Goal: Information Seeking & Learning: Compare options

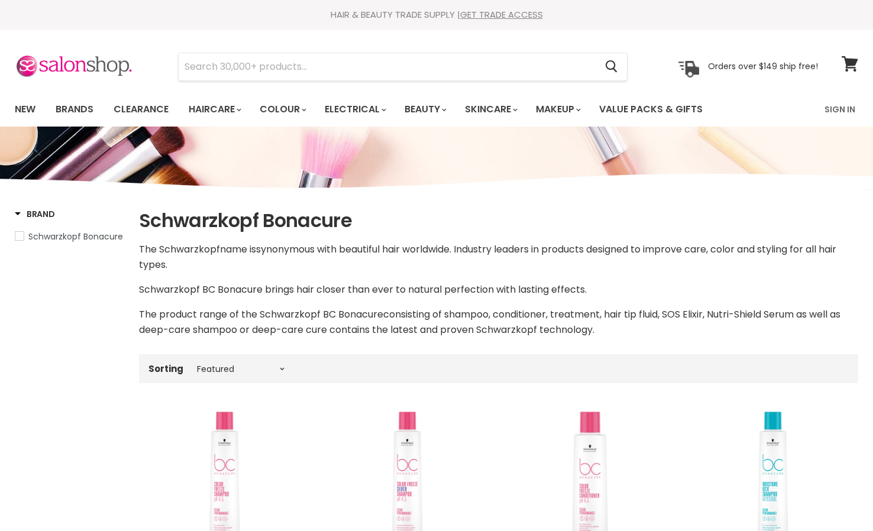
select select "manual"
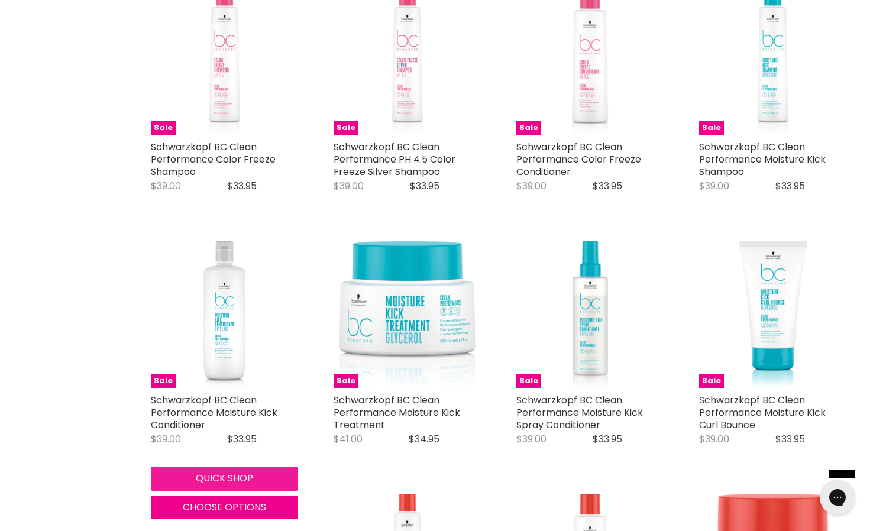
scroll to position [427, 0]
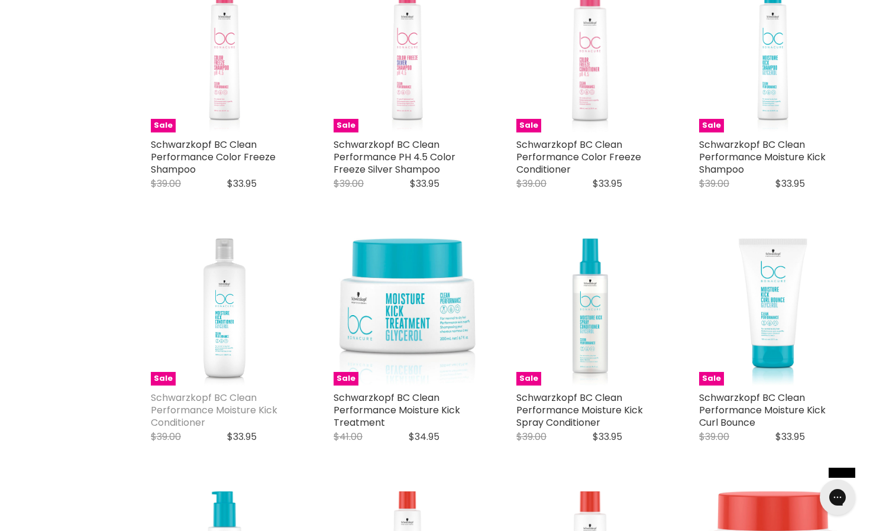
click at [243, 404] on link "Schwarzkopf BC Clean Performance Moisture Kick Conditioner" at bounding box center [214, 410] width 127 height 38
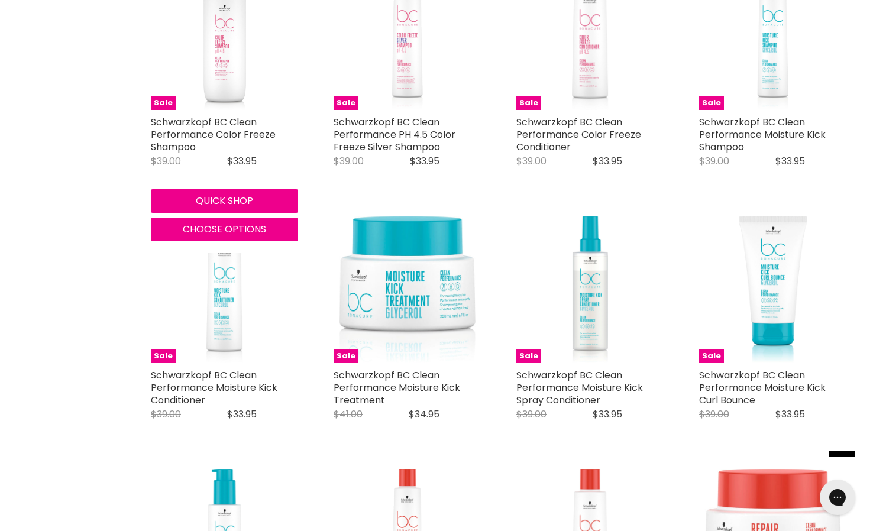
scroll to position [880, 0]
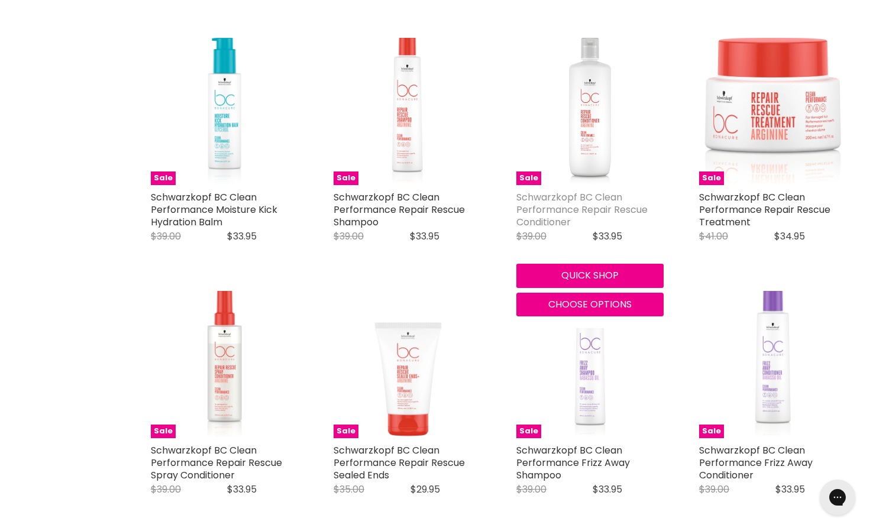
click at [559, 202] on link "Schwarzkopf BC Clean Performance Repair Rescue Conditioner" at bounding box center [582, 210] width 131 height 38
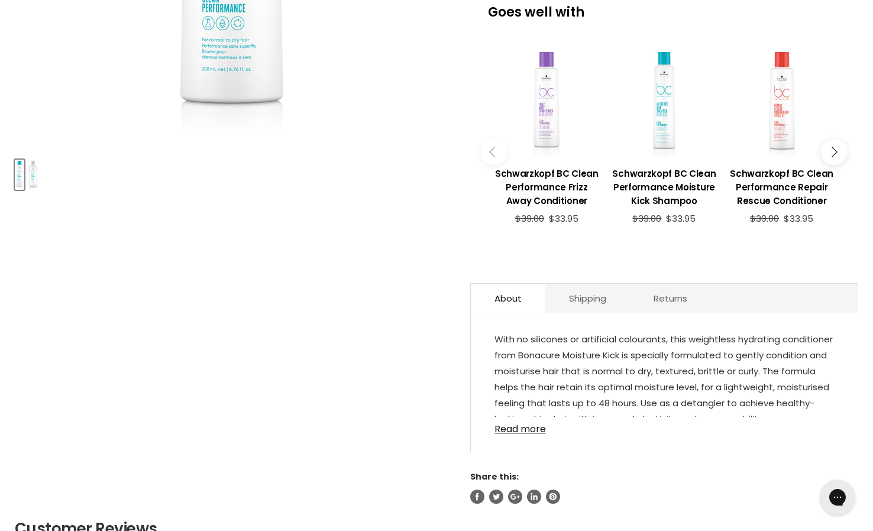
scroll to position [433, 0]
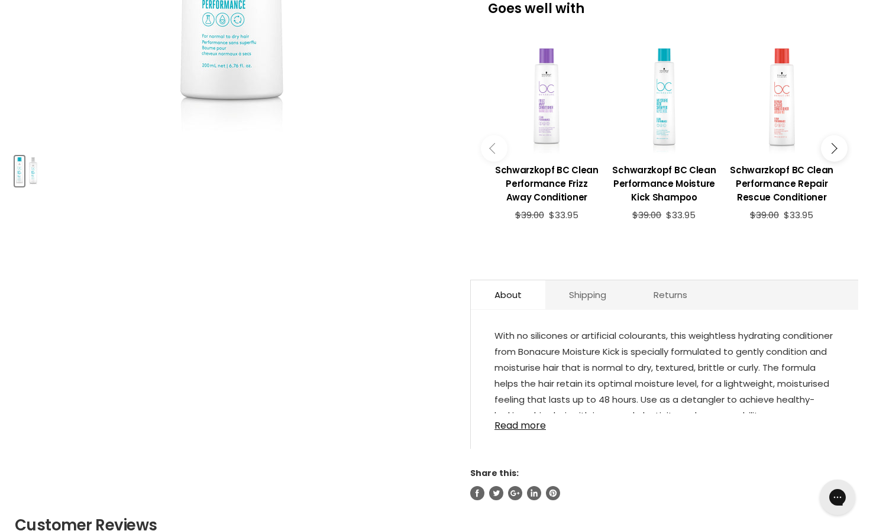
click at [521, 435] on div "With no silicones or artificial colourants, this weightless hydrating condition…" at bounding box center [665, 385] width 388 height 127
click at [521, 427] on link "Read more" at bounding box center [665, 423] width 340 height 18
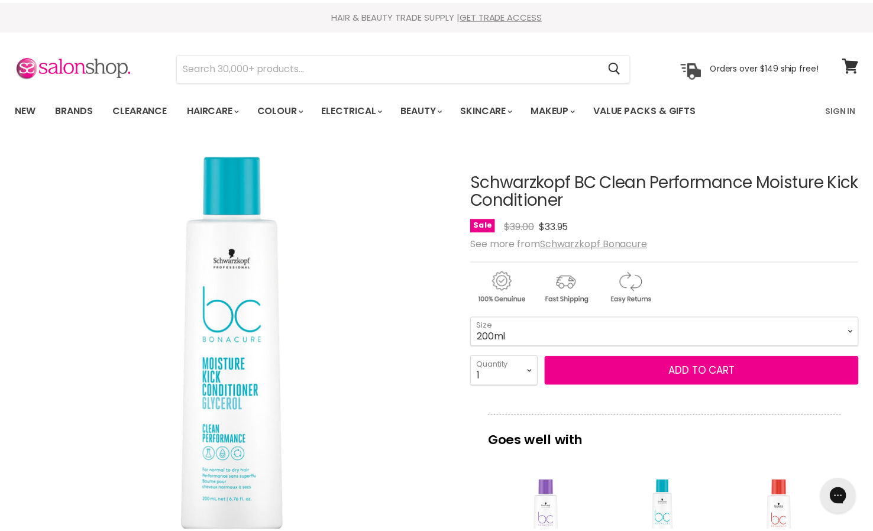
scroll to position [0, 0]
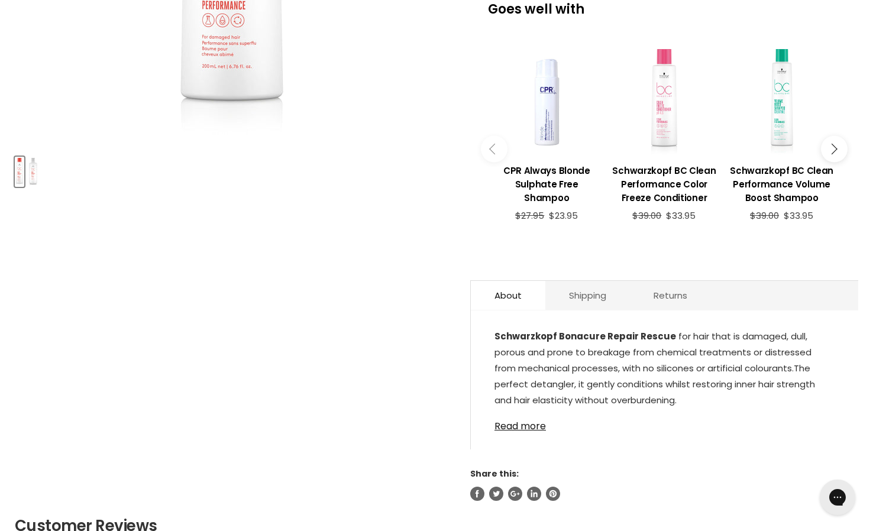
scroll to position [434, 0]
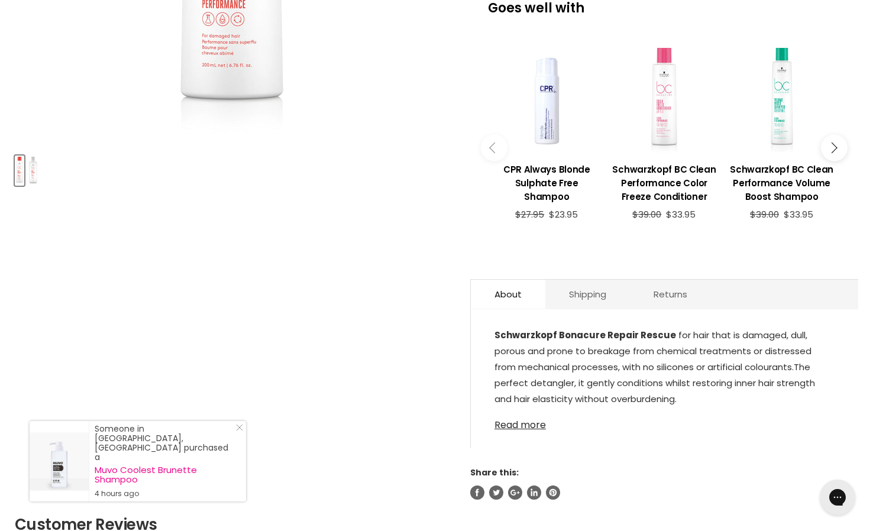
click at [513, 424] on link "Read more" at bounding box center [665, 422] width 340 height 18
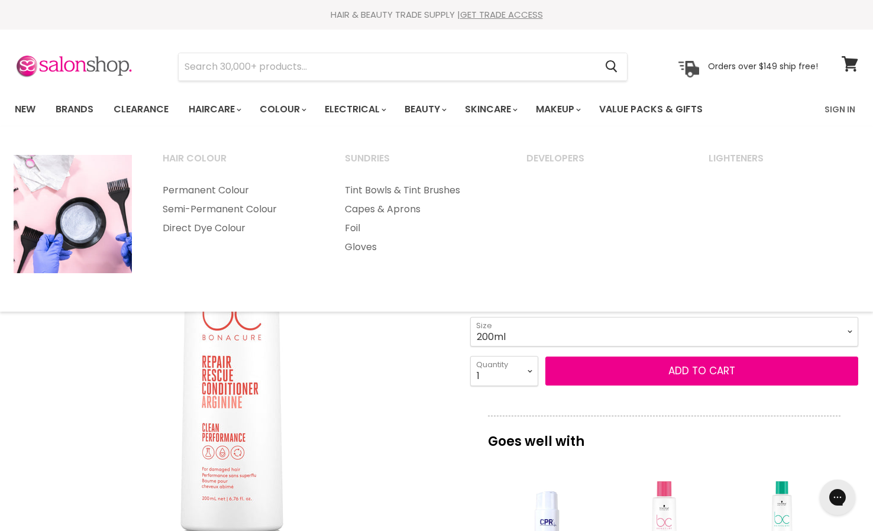
scroll to position [0, 0]
